Goal: Use online tool/utility: Use online tool/utility

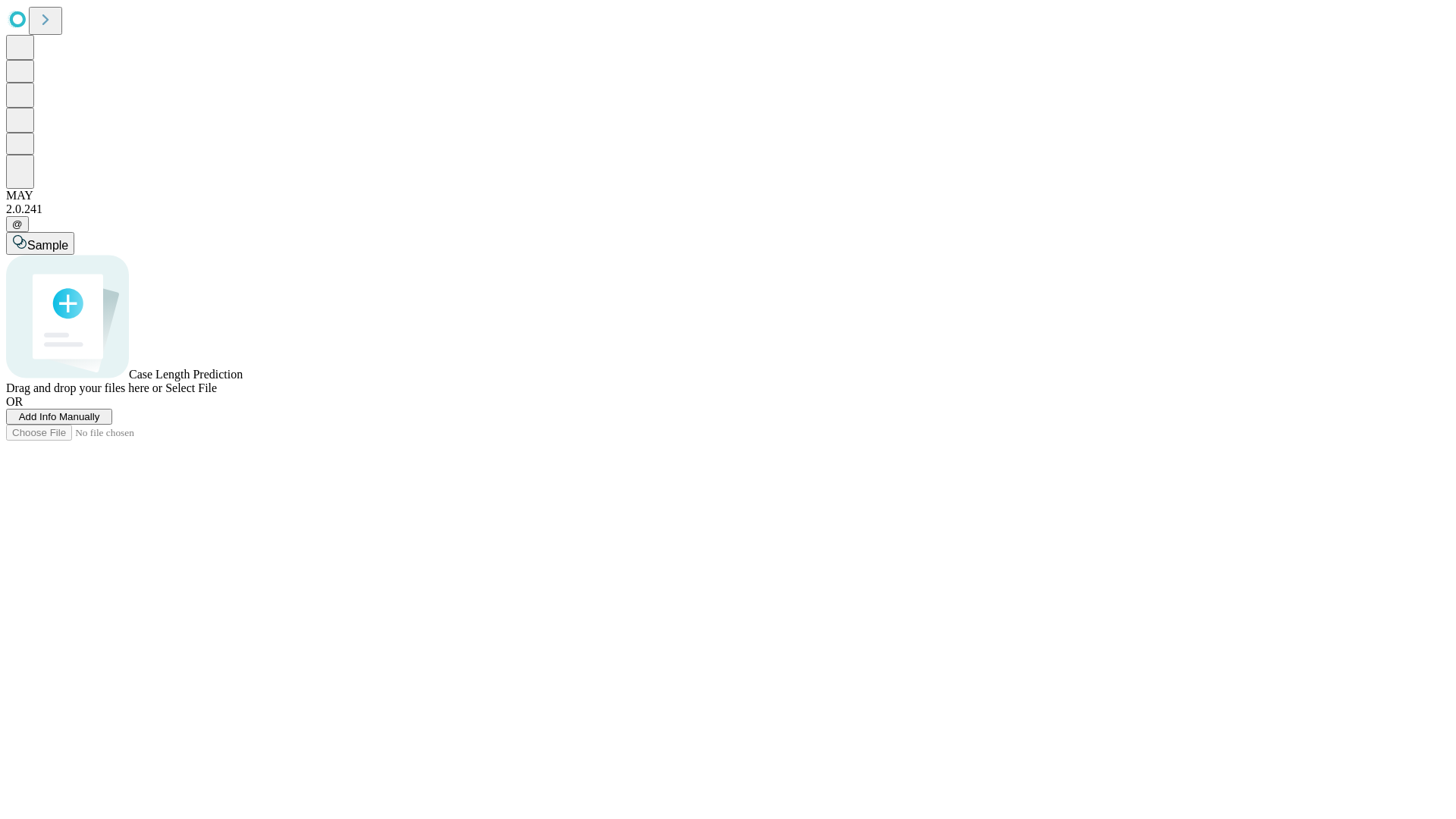
click at [100, 422] on span "Add Info Manually" at bounding box center [59, 417] width 81 height 12
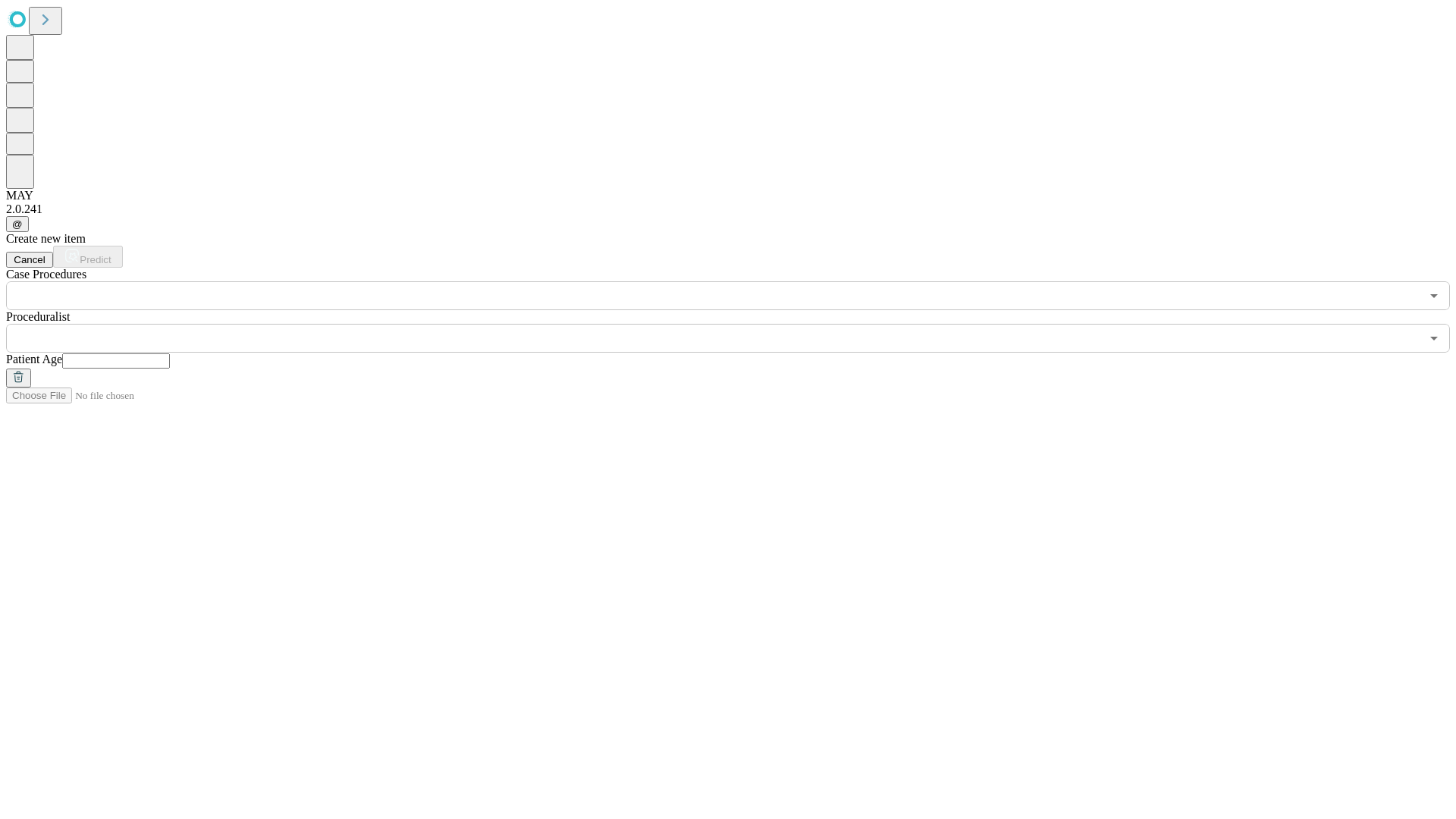
click at [170, 353] on input "text" at bounding box center [116, 361] width 108 height 15
type input "**"
click at [739, 324] on input "text" at bounding box center [713, 338] width 1414 height 29
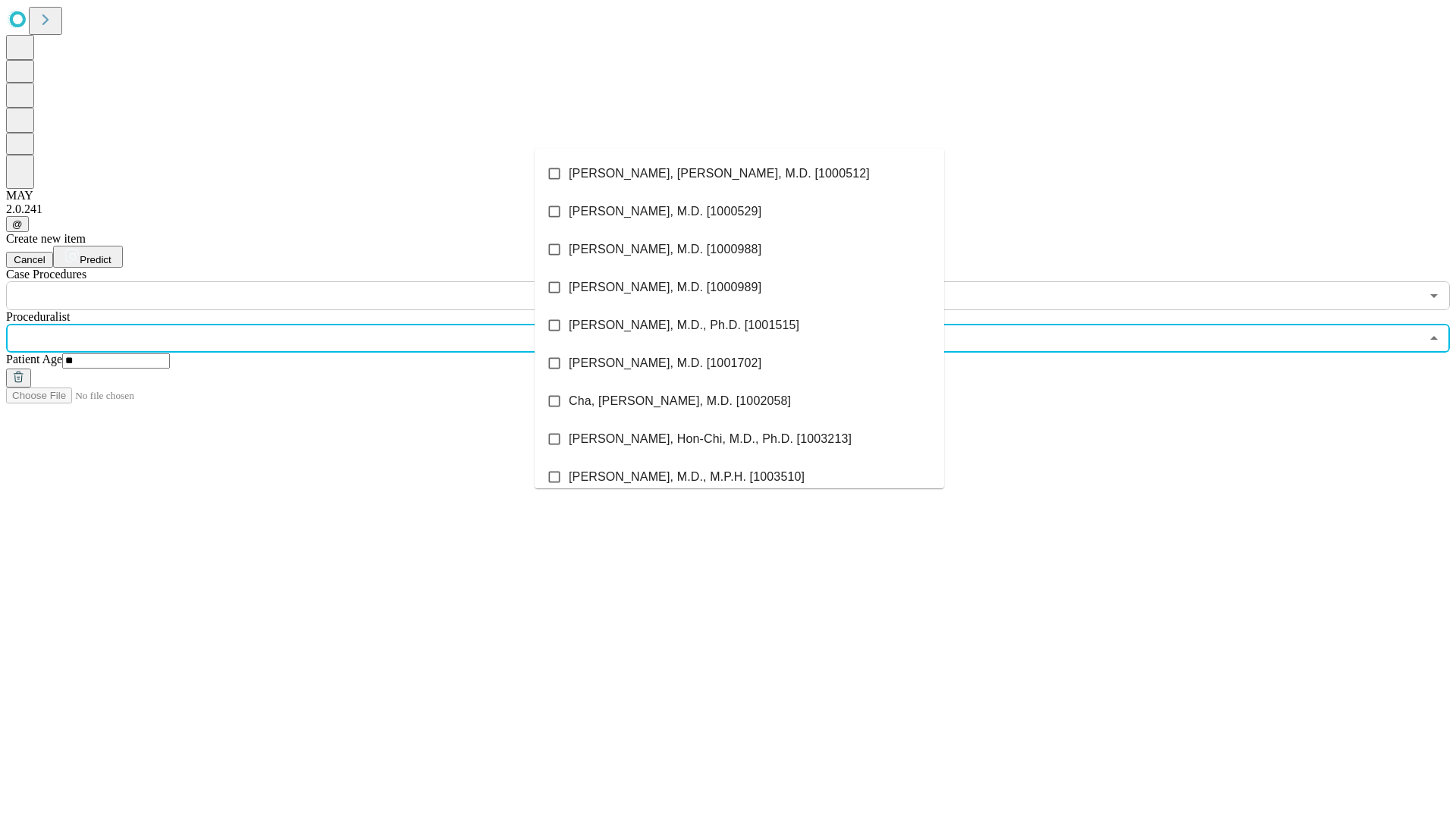
click at [739, 173] on li "[PERSON_NAME], [PERSON_NAME], M.D. [1000512]" at bounding box center [739, 173] width 410 height 38
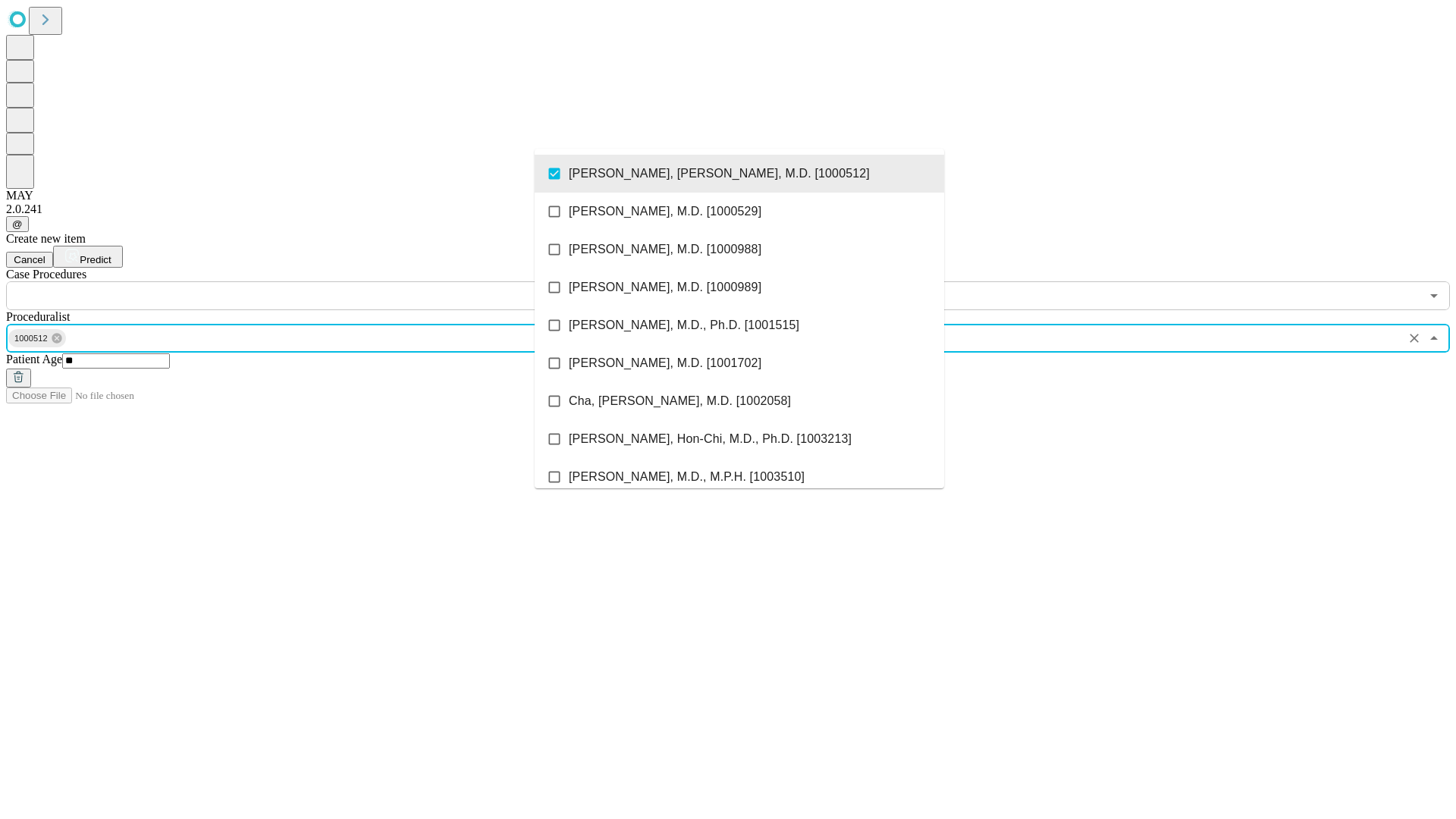
click at [319, 282] on input "text" at bounding box center [713, 296] width 1414 height 29
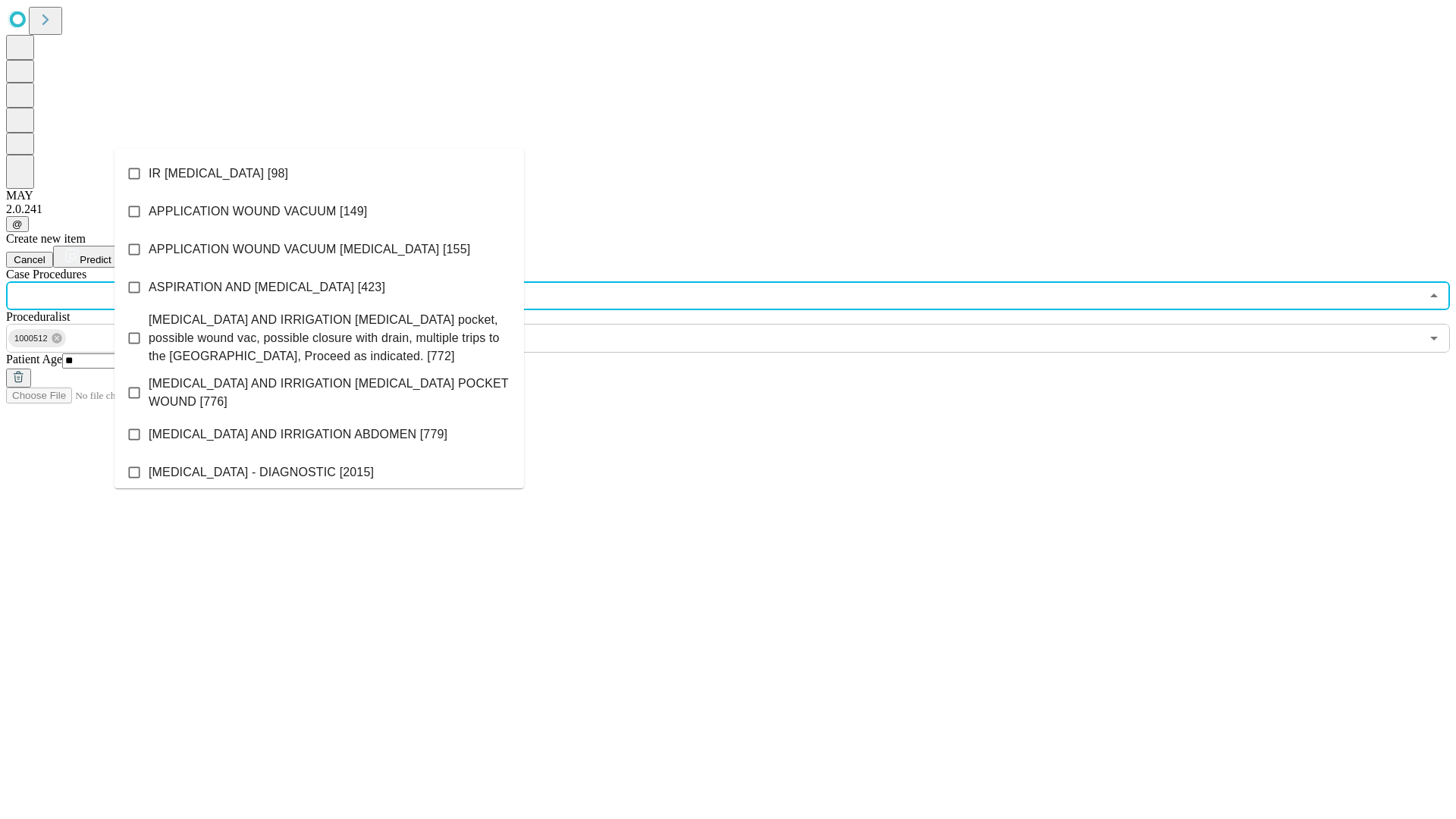
click at [319, 173] on li "IR [MEDICAL_DATA] [98]" at bounding box center [319, 173] width 410 height 38
click at [111, 254] on span "Predict" at bounding box center [95, 260] width 31 height 12
